Goal: Task Accomplishment & Management: Use online tool/utility

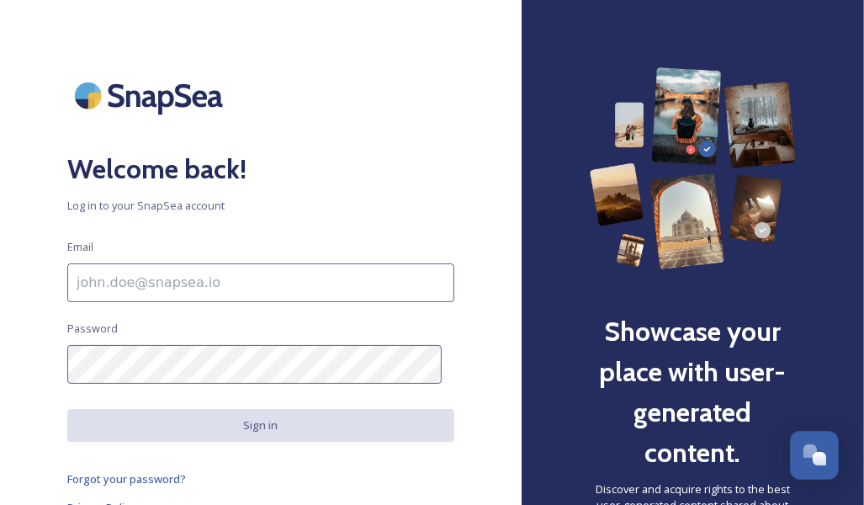
click at [198, 283] on input at bounding box center [260, 282] width 387 height 39
type input "[EMAIL_ADDRESS][DOMAIN_NAME]"
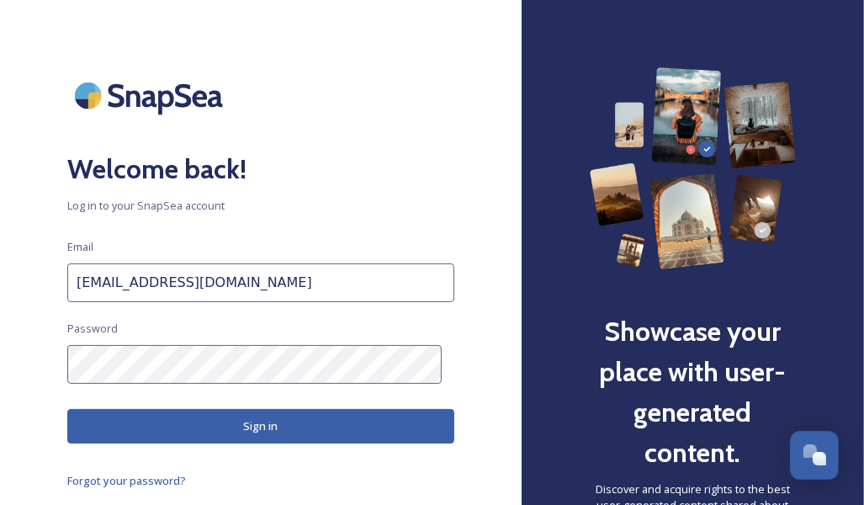
click at [256, 420] on button "Sign in" at bounding box center [260, 426] width 387 height 34
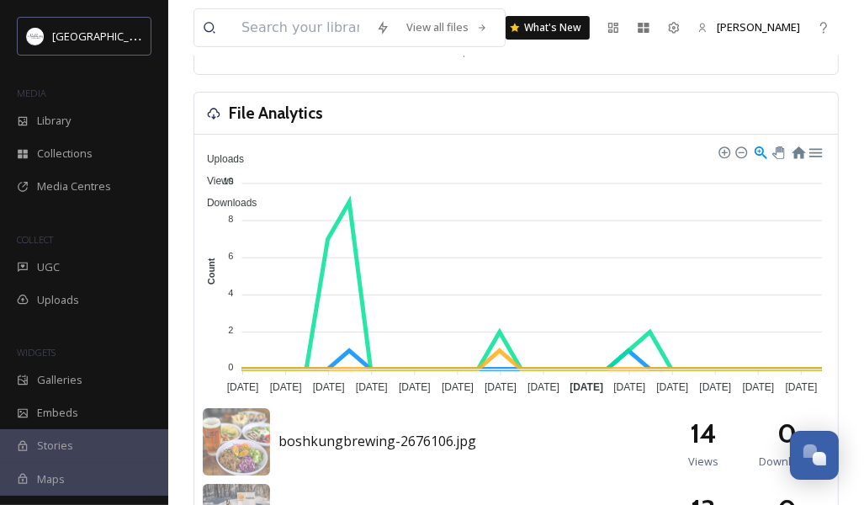
scroll to position [445, 0]
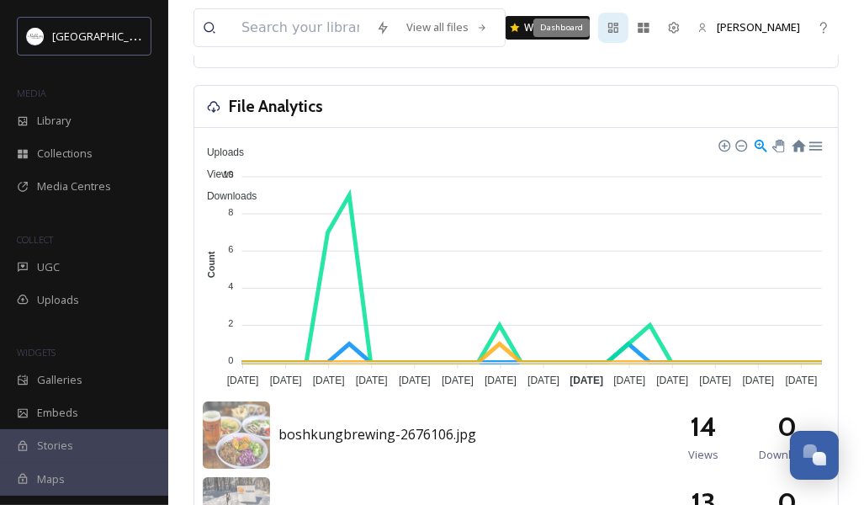
click at [620, 29] on icon at bounding box center [612, 27] width 13 height 13
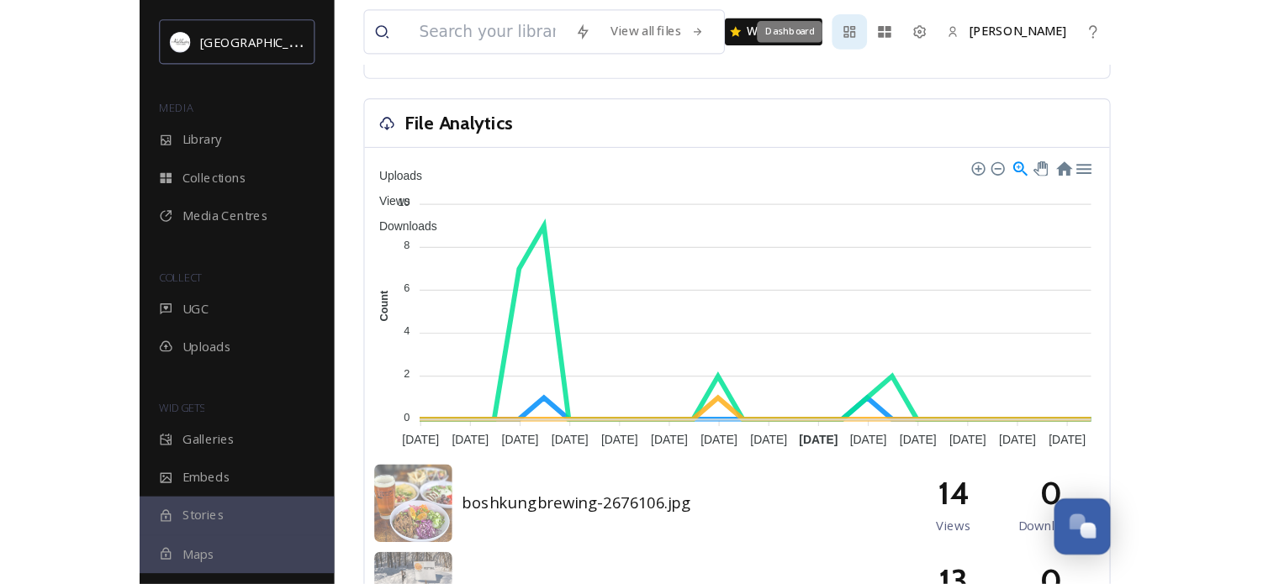
scroll to position [0, 0]
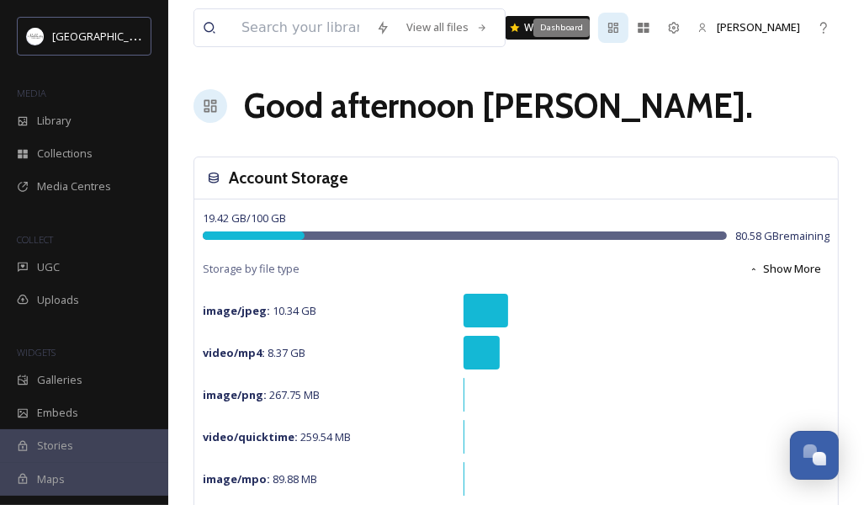
click at [620, 29] on icon at bounding box center [612, 27] width 13 height 13
click at [828, 25] on icon at bounding box center [822, 27] width 13 height 13
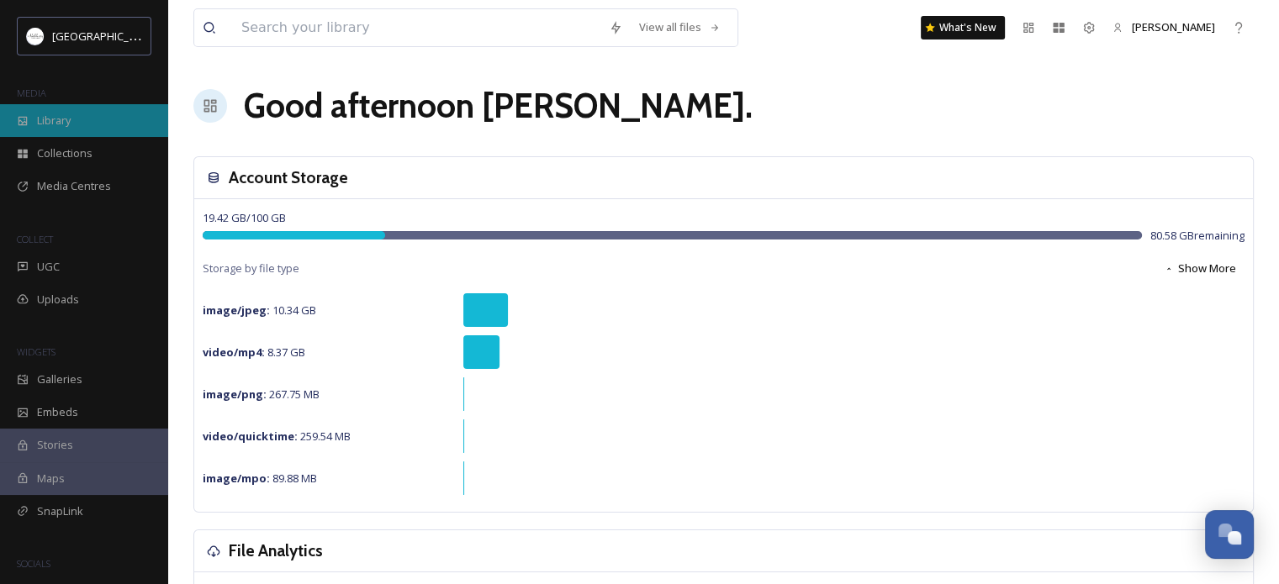
click at [50, 124] on span "Library" at bounding box center [54, 121] width 34 height 16
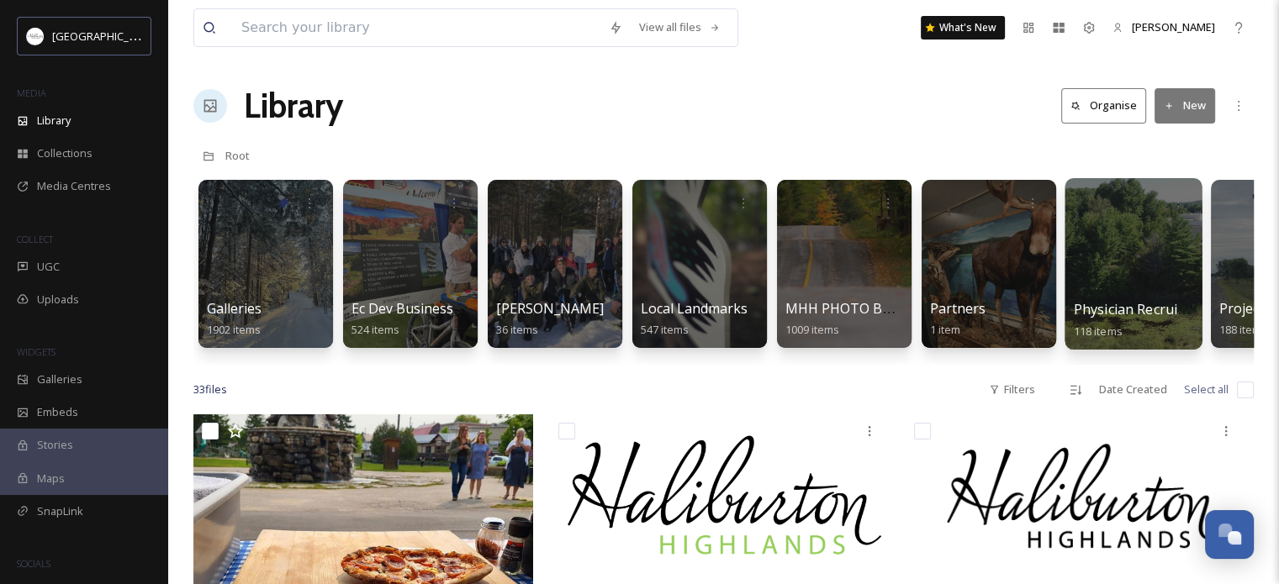
click at [875, 257] on div at bounding box center [1133, 264] width 137 height 172
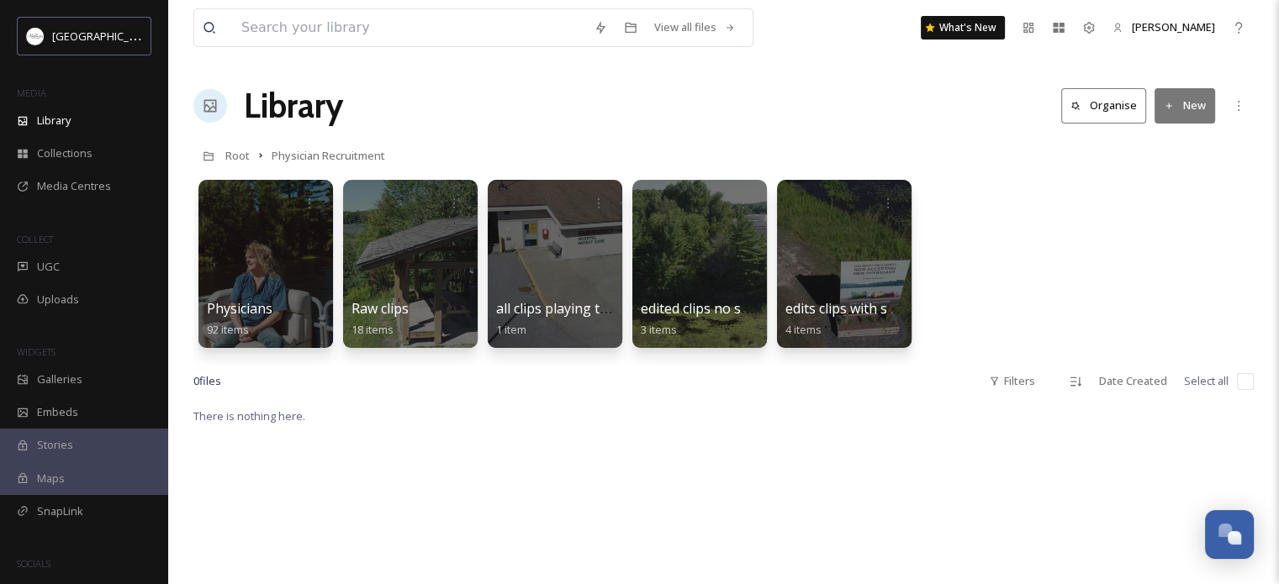
click at [875, 103] on button "New" at bounding box center [1184, 105] width 61 height 34
click at [875, 147] on span "File Upload" at bounding box center [1176, 145] width 55 height 16
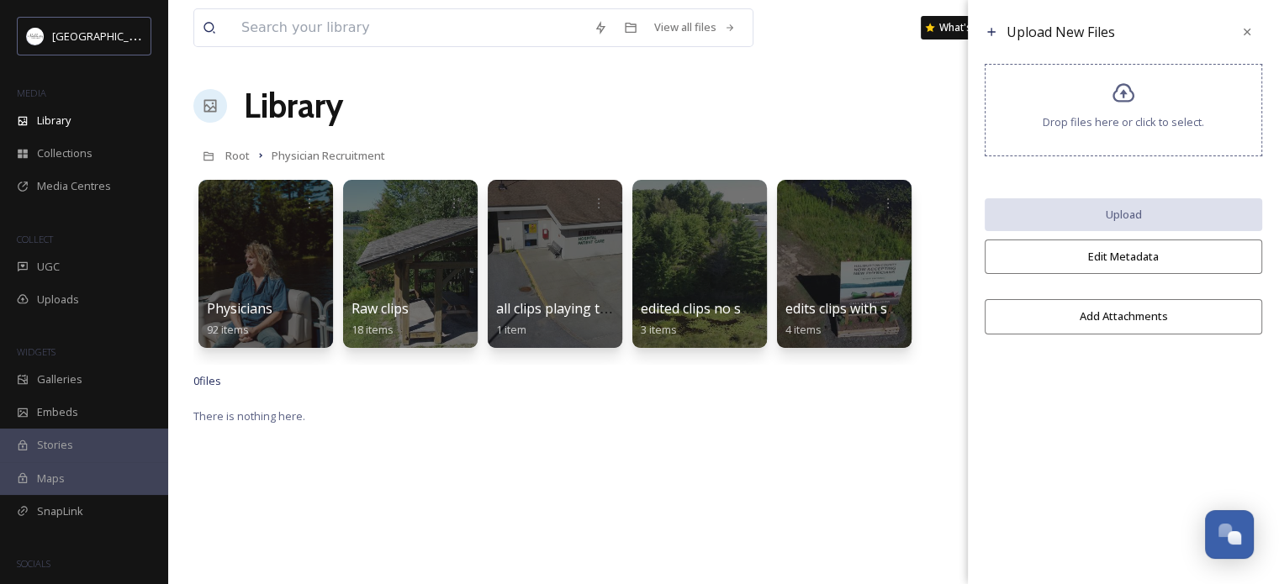
click at [875, 122] on span "Drop files here or click to select." at bounding box center [1123, 122] width 161 height 16
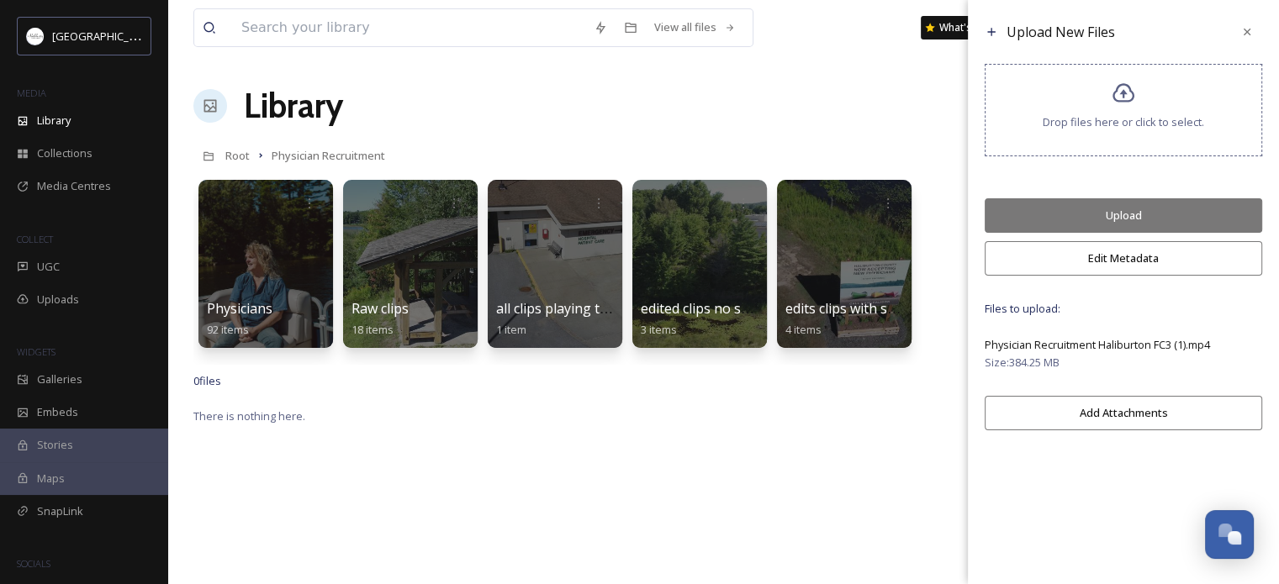
click at [875, 204] on button "Upload" at bounding box center [1123, 215] width 277 height 34
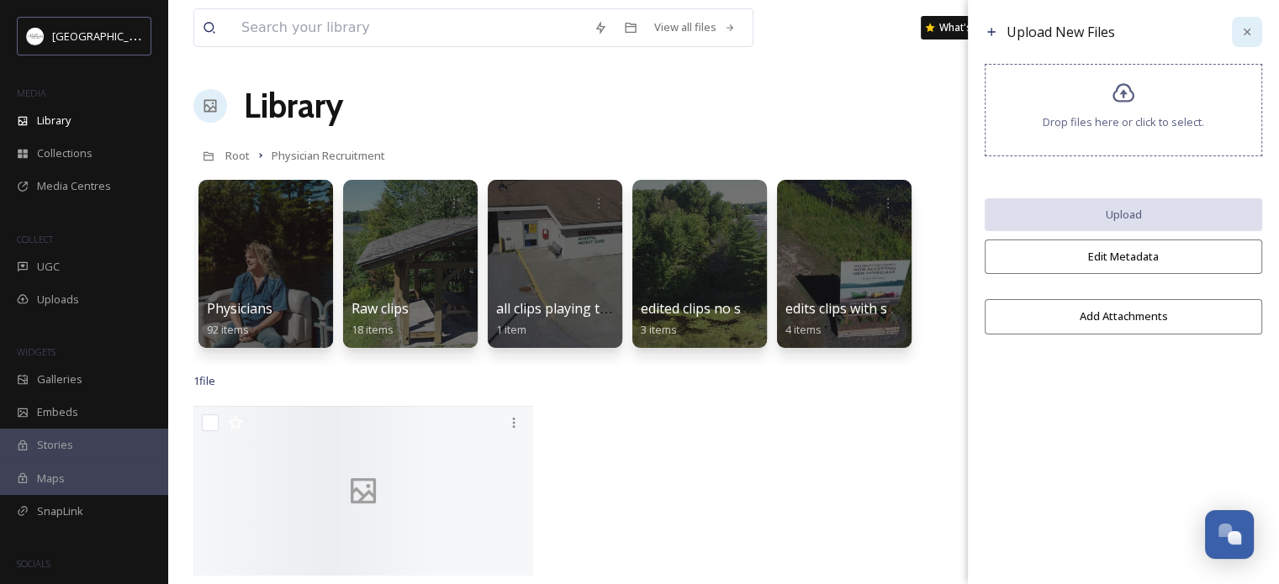
click at [875, 32] on icon at bounding box center [1247, 32] width 7 height 7
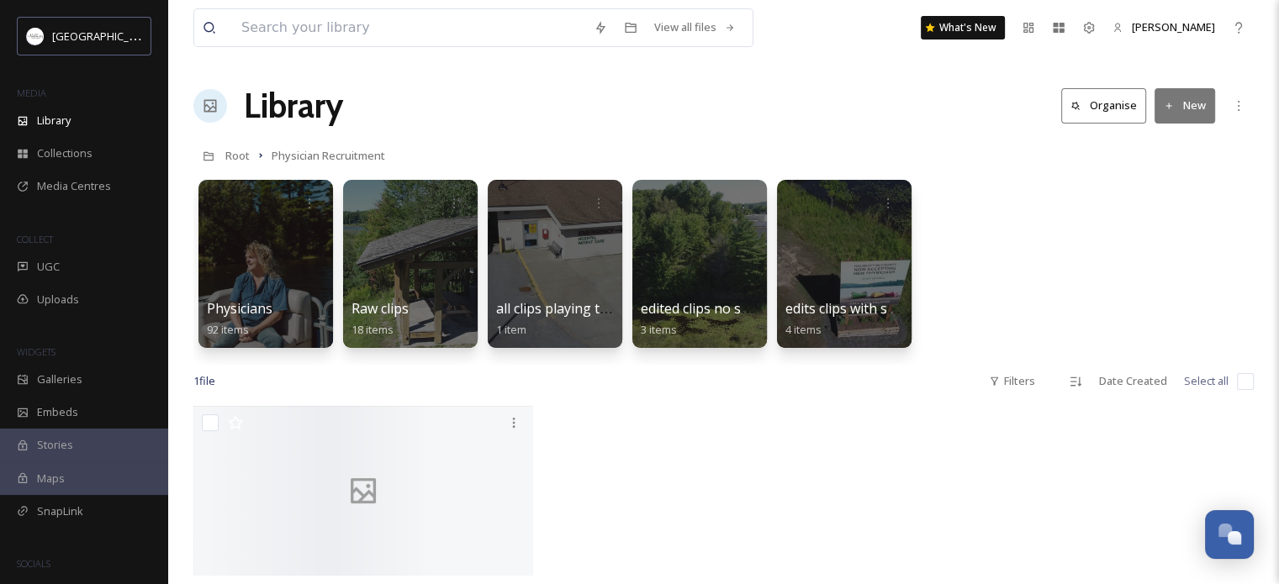
click at [875, 106] on button "New" at bounding box center [1184, 105] width 61 height 34
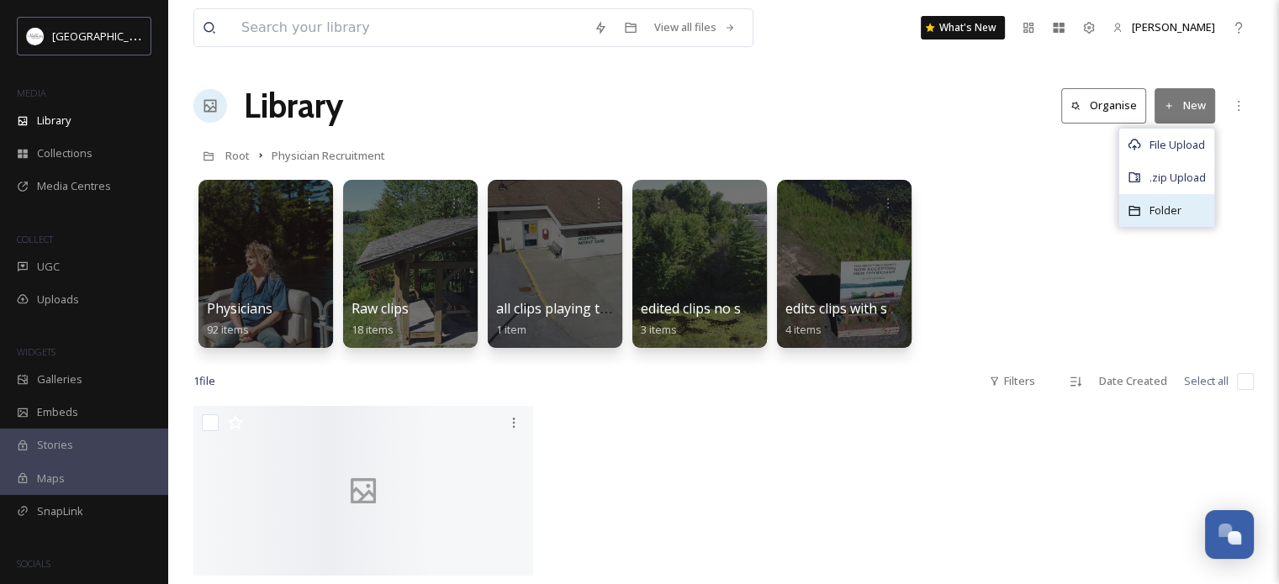
click at [875, 206] on span "Folder" at bounding box center [1165, 211] width 32 height 16
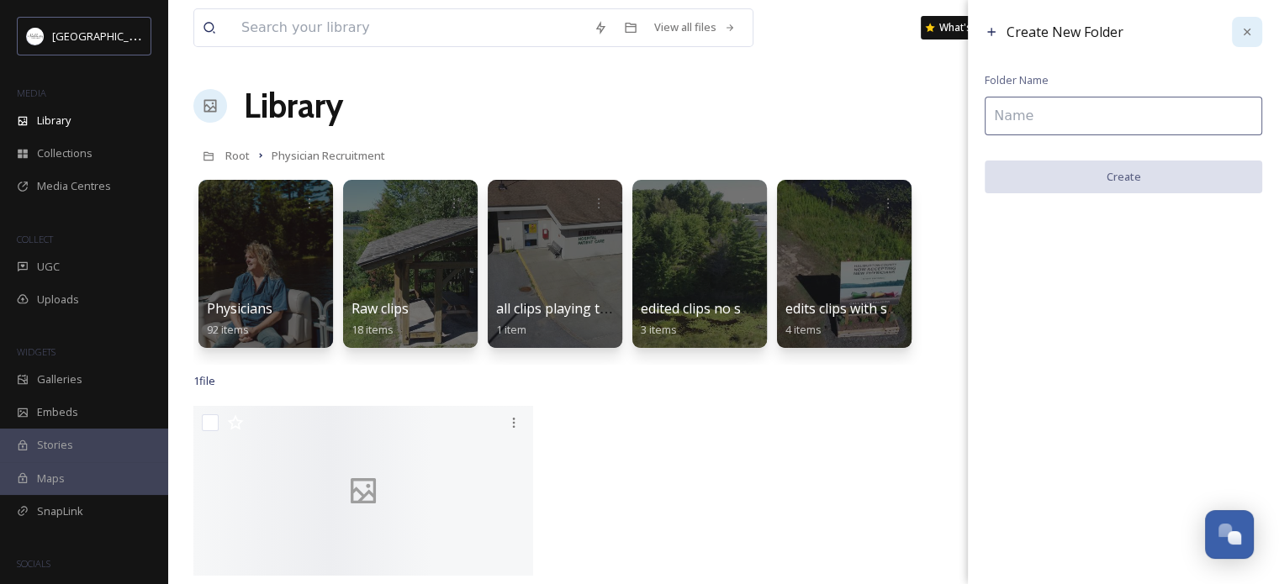
click at [875, 31] on icon at bounding box center [1247, 32] width 7 height 7
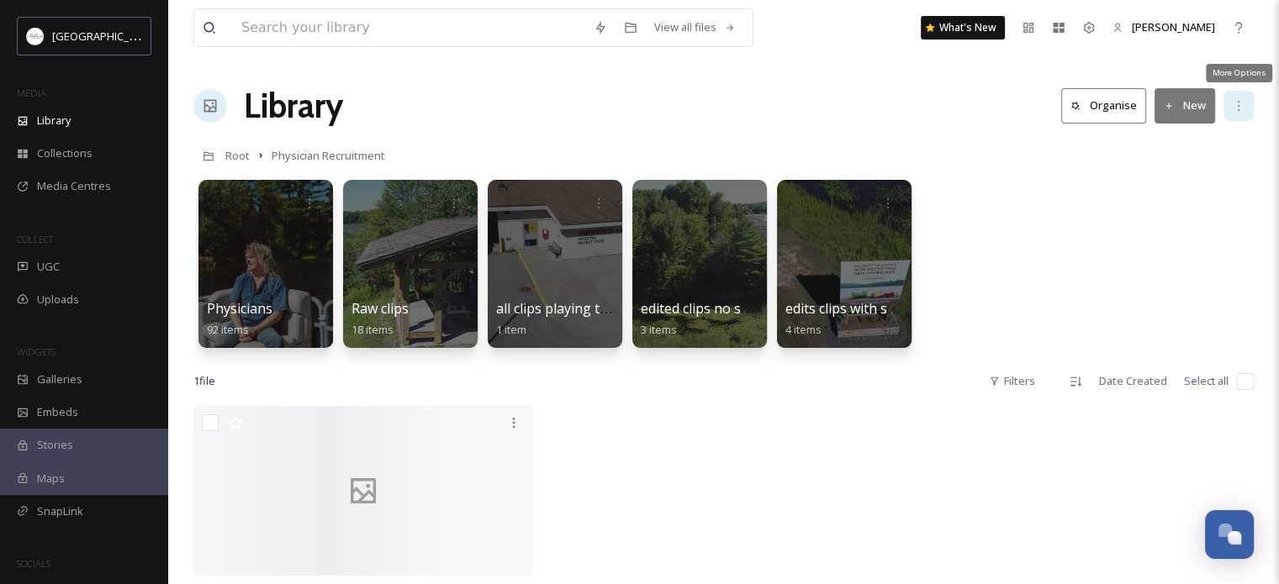
click at [875, 103] on icon at bounding box center [1238, 105] width 13 height 13
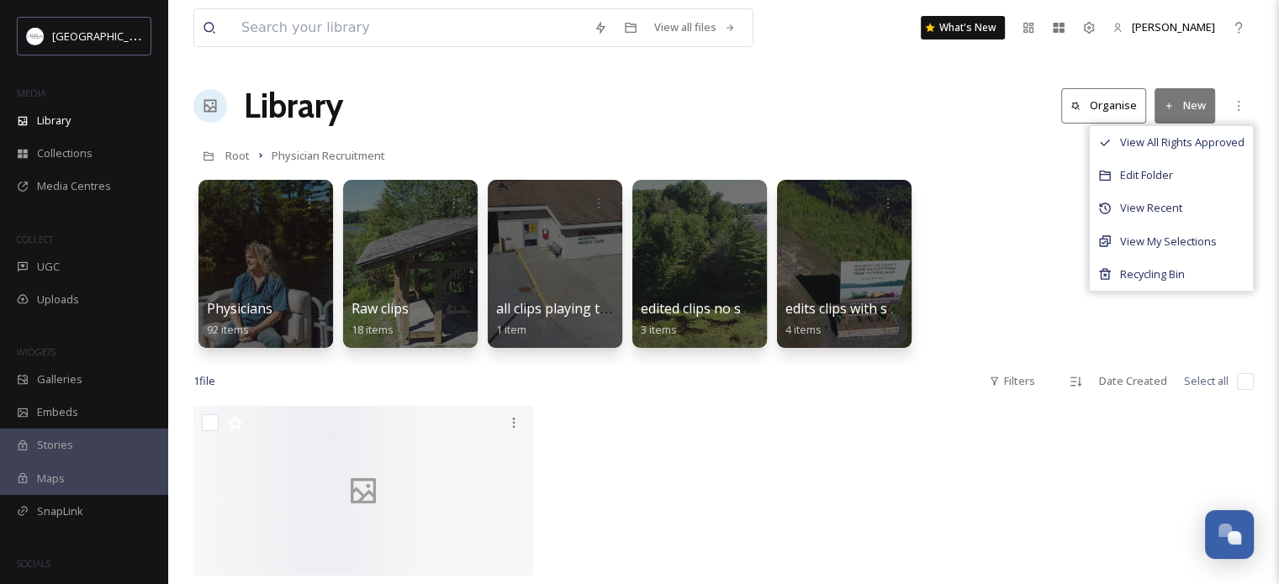
click at [875, 267] on div "Physicians 92 items Raw clips 18 items all clips playing together 1 item edited…" at bounding box center [723, 268] width 1060 height 193
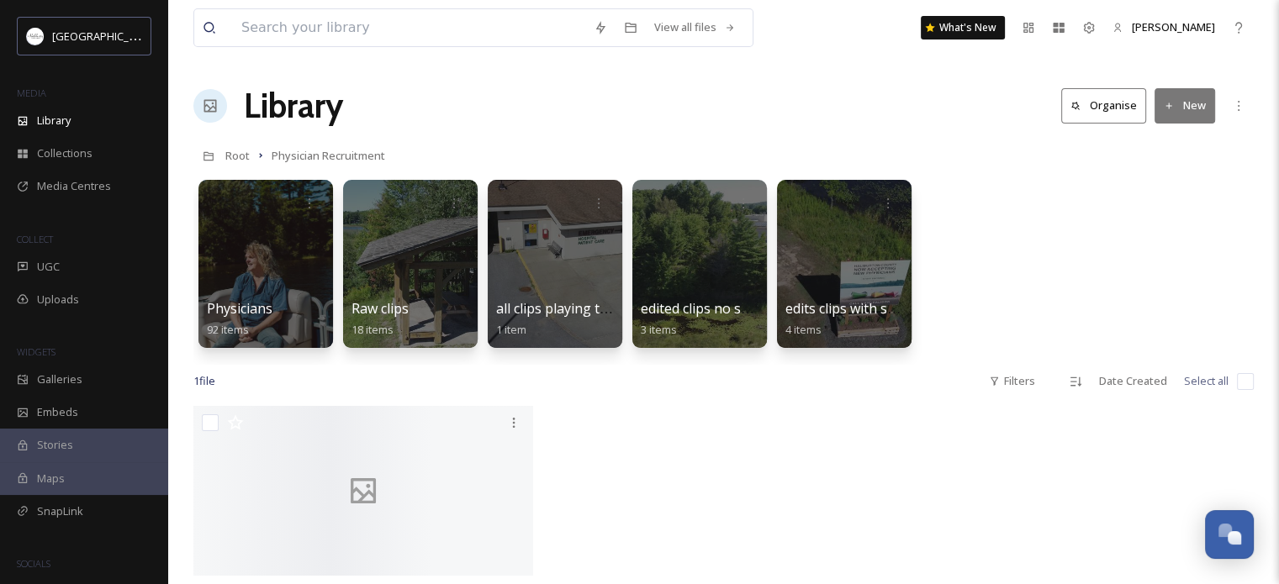
click at [875, 106] on button "Organise" at bounding box center [1103, 105] width 85 height 34
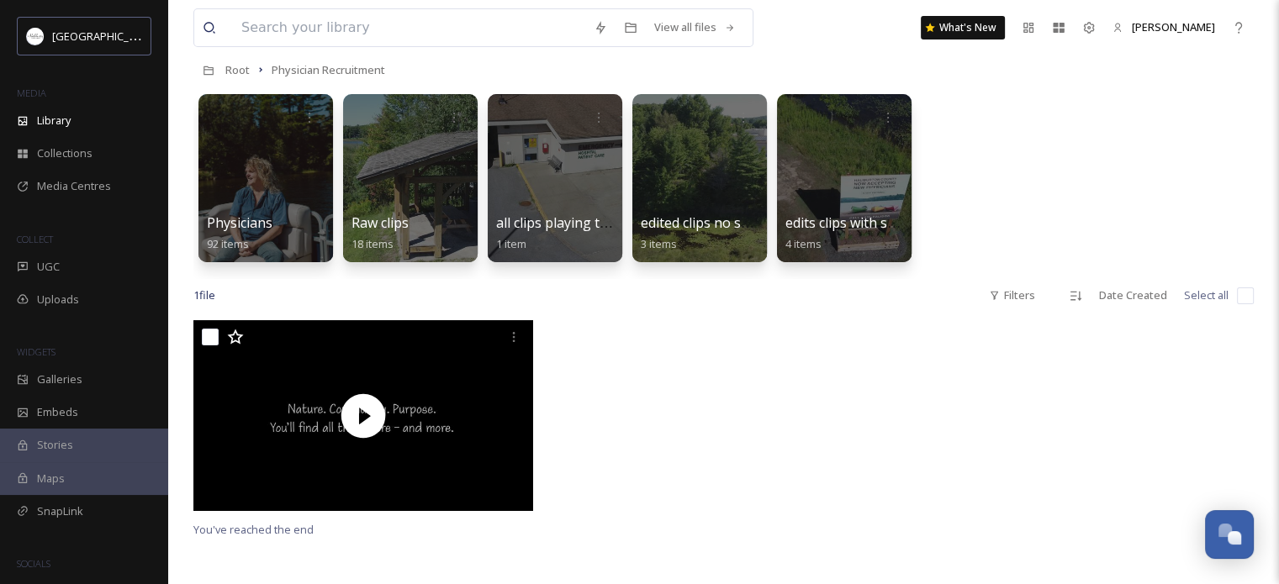
scroll to position [168, 0]
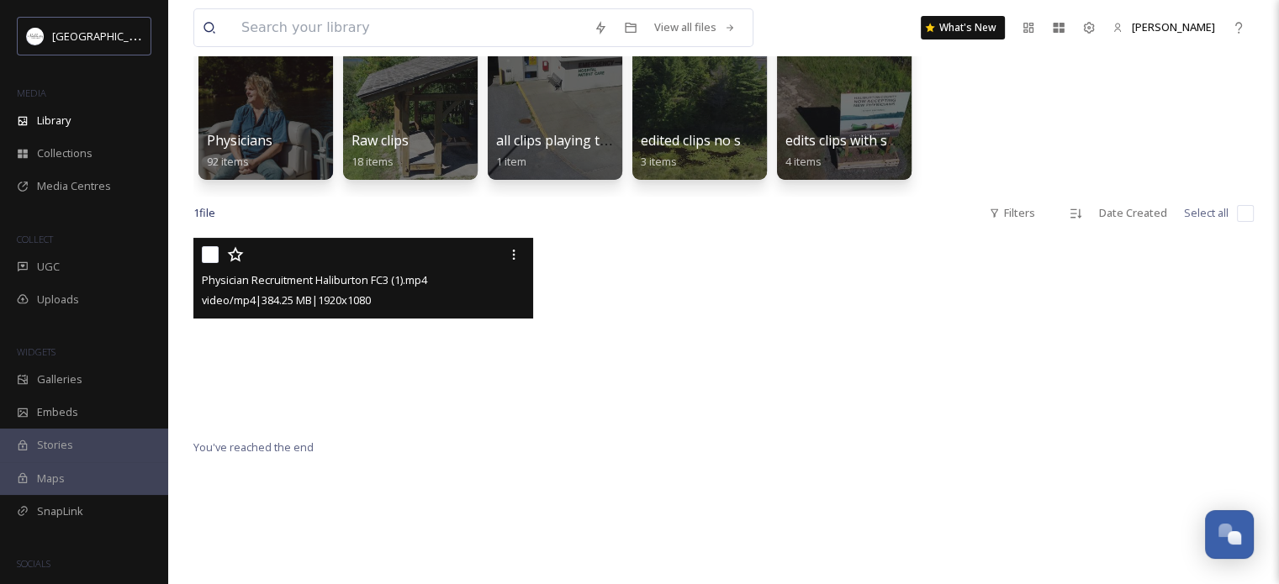
click at [441, 332] on video "Physician Recruitment Haliburton FC3 (1).mp4" at bounding box center [363, 333] width 340 height 191
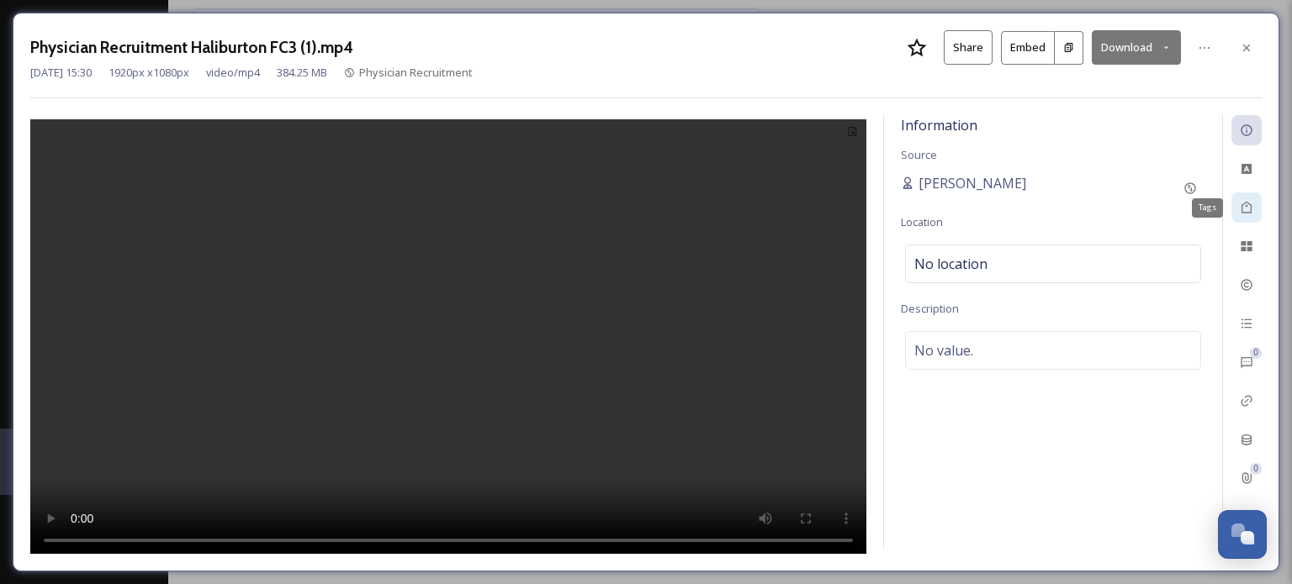
click at [875, 203] on div "Tags" at bounding box center [1246, 208] width 30 height 30
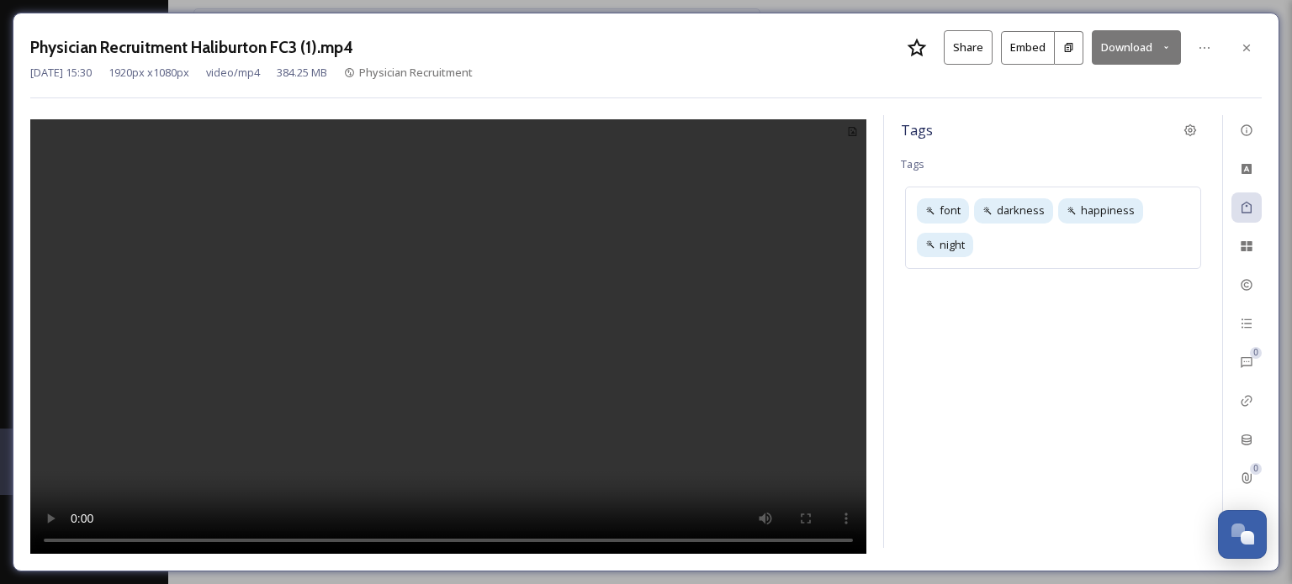
click at [875, 164] on div "Tags Tags font darkness happiness night" at bounding box center [1053, 331] width 338 height 433
click at [875, 163] on span "Tags" at bounding box center [913, 163] width 24 height 15
click at [875, 130] on span "Tags" at bounding box center [917, 130] width 32 height 20
click at [875, 172] on div "Tags Tags font darkness happiness night" at bounding box center [1053, 331] width 338 height 433
click at [875, 172] on span "Tags" at bounding box center [913, 163] width 24 height 15
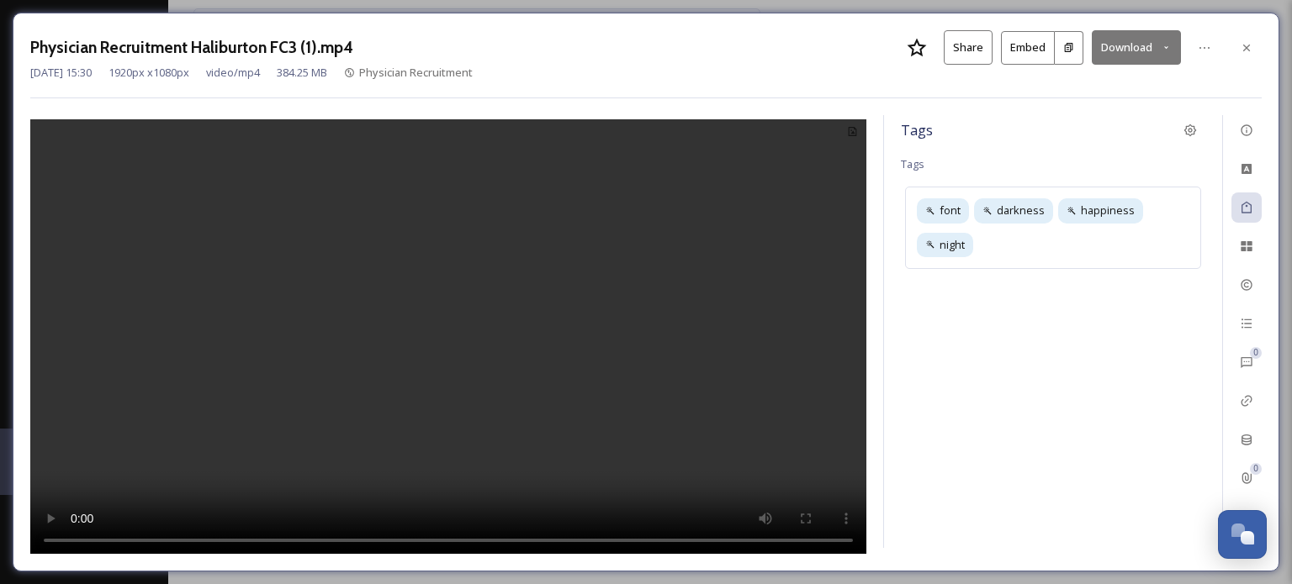
click at [875, 129] on span "Tags" at bounding box center [917, 130] width 32 height 20
click at [875, 164] on span "Tags" at bounding box center [913, 163] width 24 height 15
click at [875, 254] on div "font darkness happiness night" at bounding box center [1053, 228] width 296 height 82
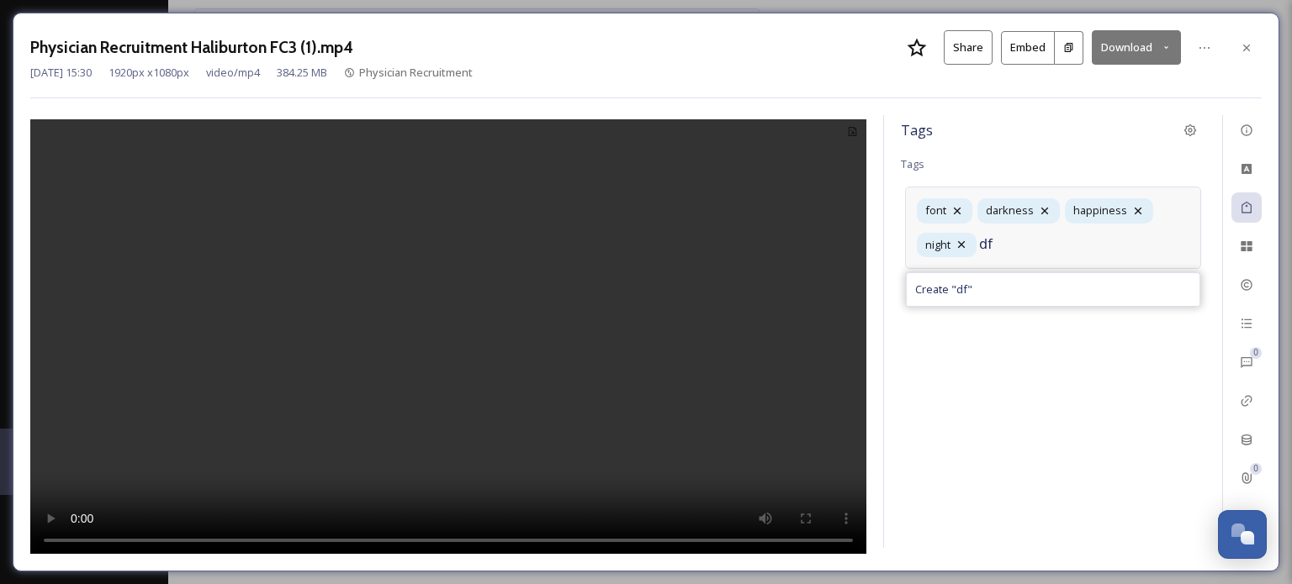
type input "d"
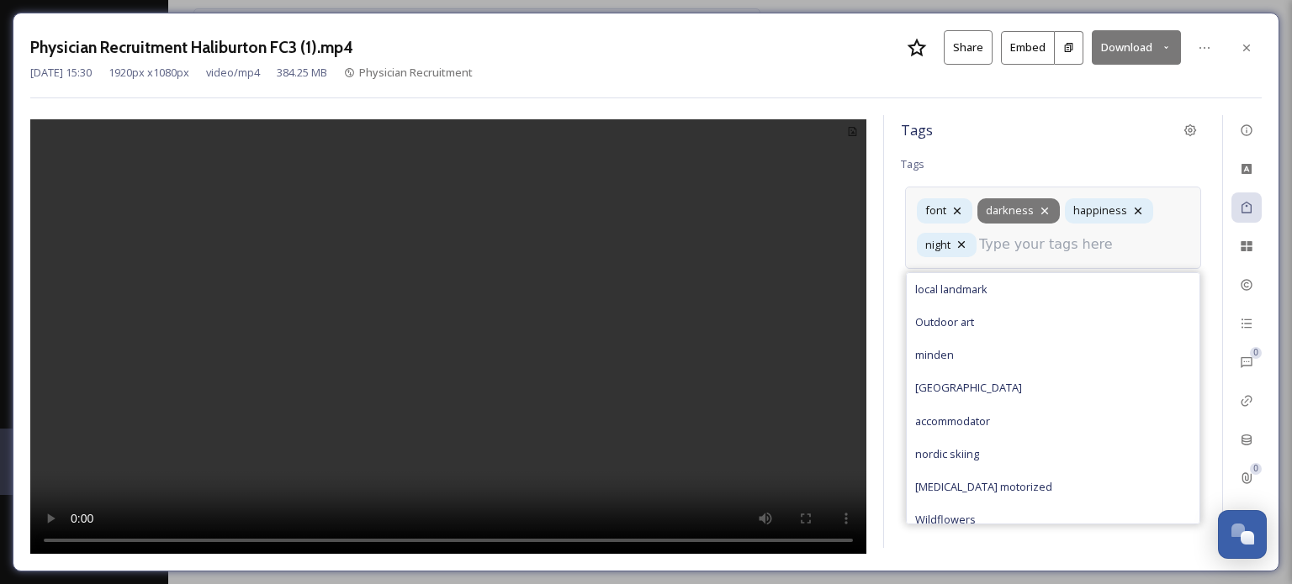
click at [875, 208] on icon at bounding box center [1044, 210] width 13 height 13
click at [875, 247] on input at bounding box center [1063, 245] width 168 height 20
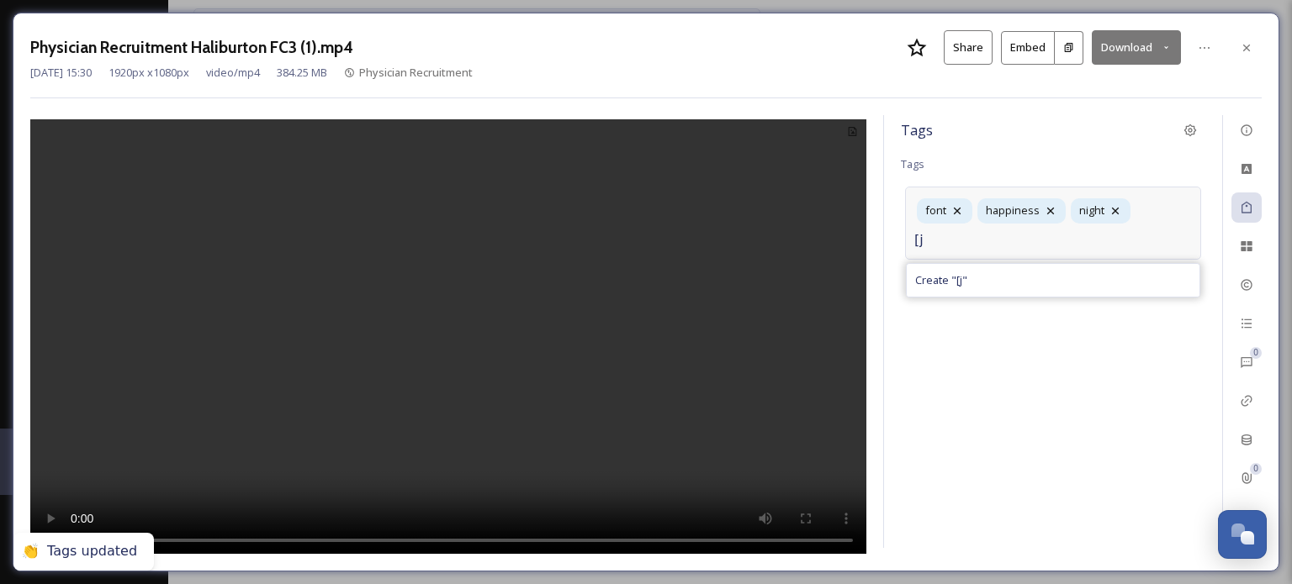
type input "["
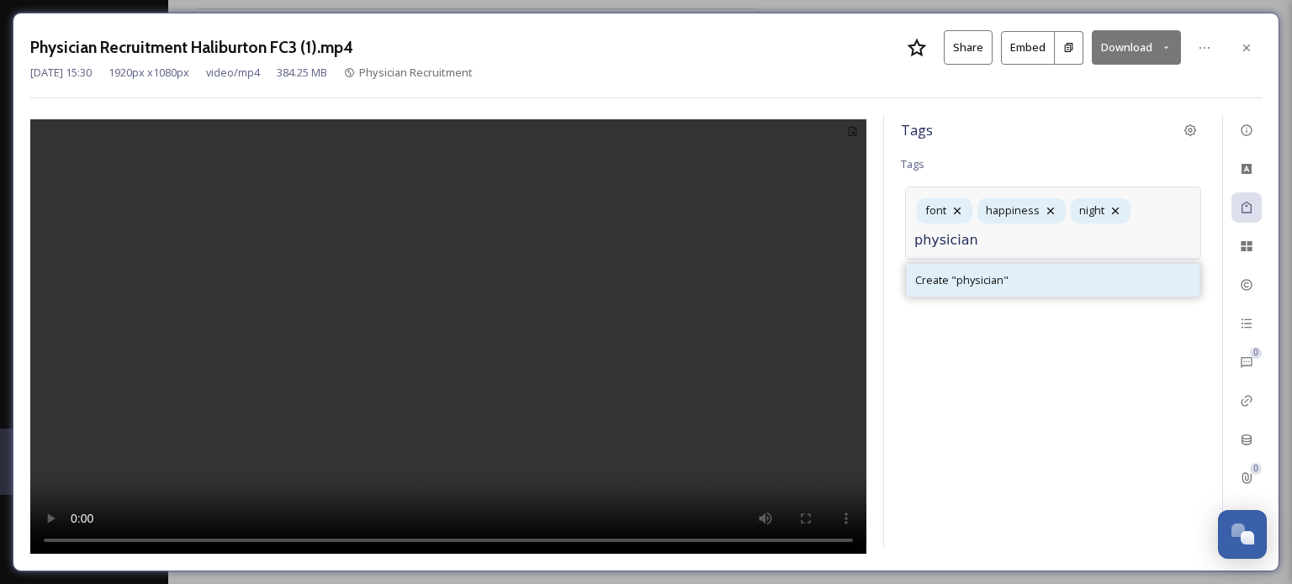
type input "physician"
click at [875, 278] on span "Create " physician "" at bounding box center [961, 280] width 93 height 16
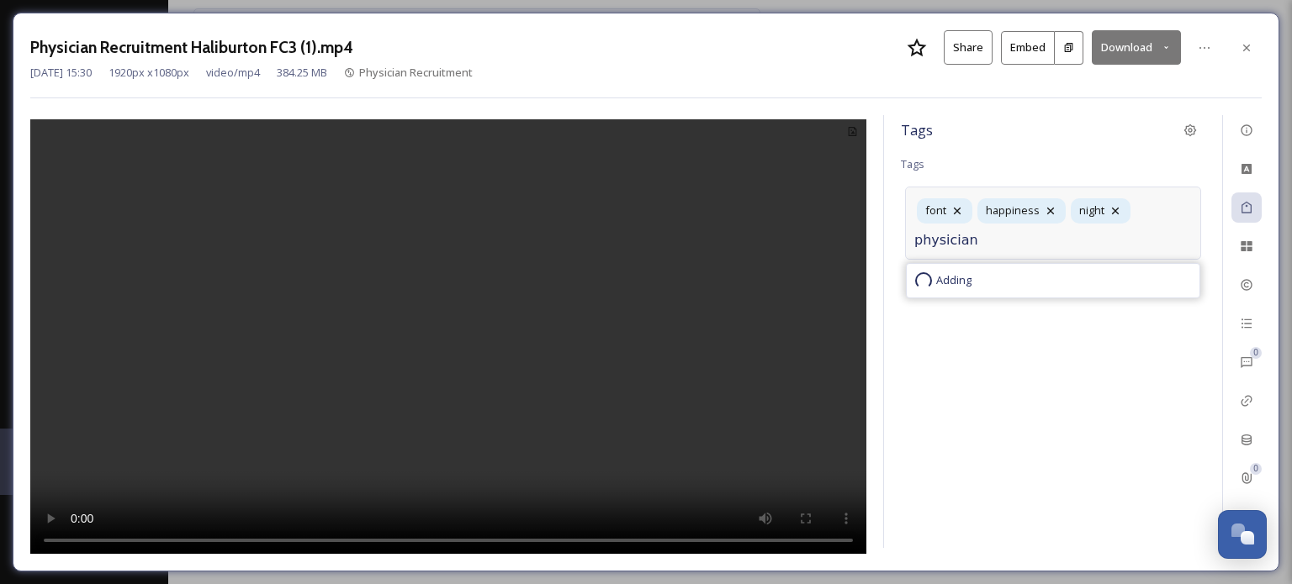
click at [875, 278] on div "Adding" at bounding box center [1052, 281] width 293 height 34
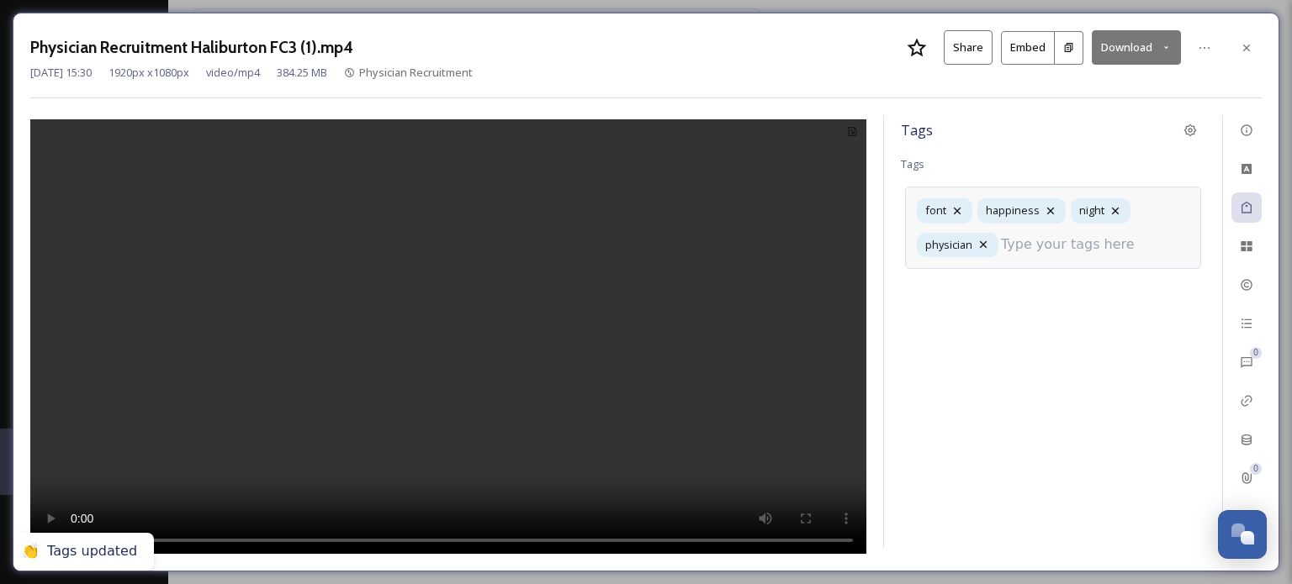
click at [875, 247] on input at bounding box center [1085, 245] width 168 height 20
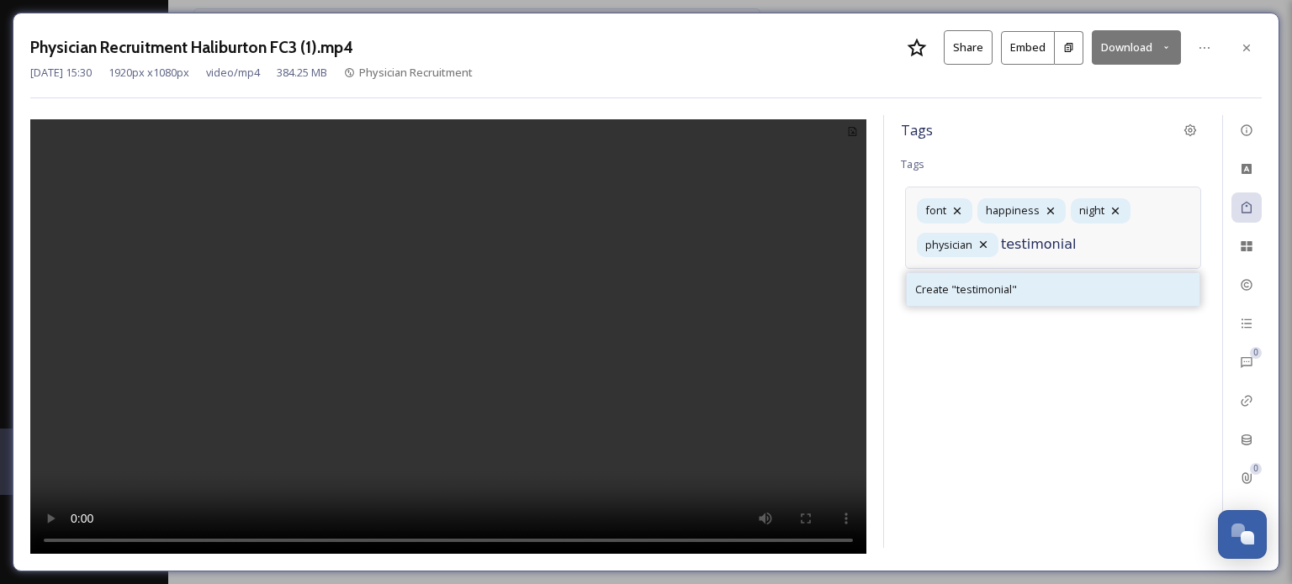
type input "testimonial"
click at [875, 293] on span "Create " testimonial "" at bounding box center [966, 290] width 102 height 16
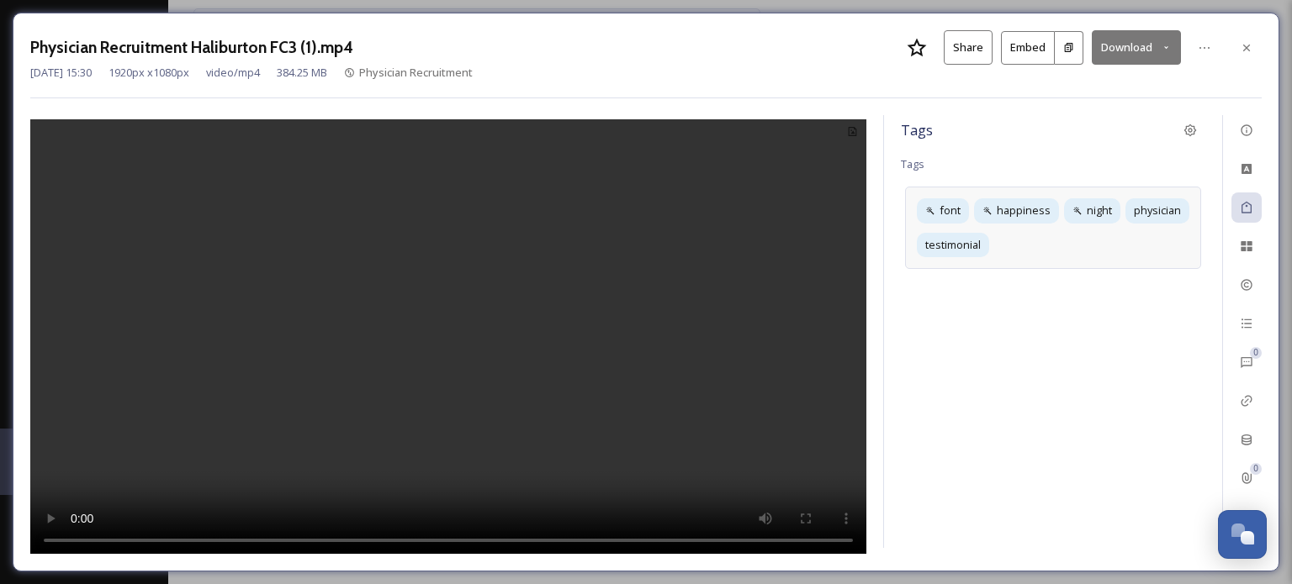
click at [872, 61] on div "Physician Recruitment Haliburton FC3 (1).mp4 Share Embed Download" at bounding box center [645, 47] width 1231 height 34
click at [875, 48] on icon at bounding box center [1245, 47] width 13 height 13
